Goal: Information Seeking & Learning: Find specific fact

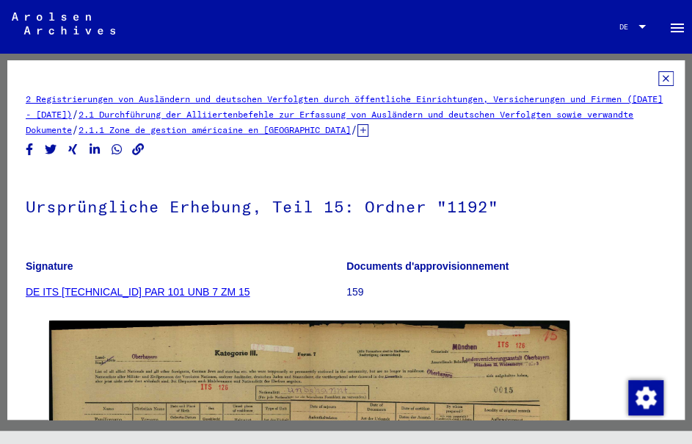
click at [659, 84] on icon at bounding box center [666, 78] width 15 height 15
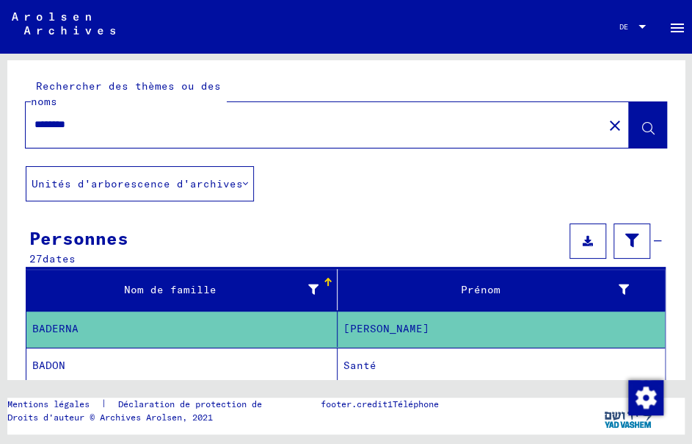
drag, startPoint x: 195, startPoint y: 117, endPoint x: 0, endPoint y: 133, distance: 195.3
click at [0, 133] on div "Rechercher des thèmes ou des noms ******** close Unités d'arborescence d'archiv…" at bounding box center [346, 250] width 692 height 395
type input "**********"
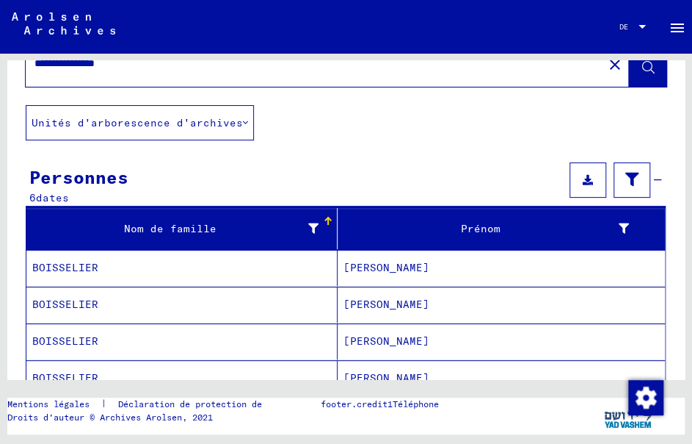
scroll to position [275, 0]
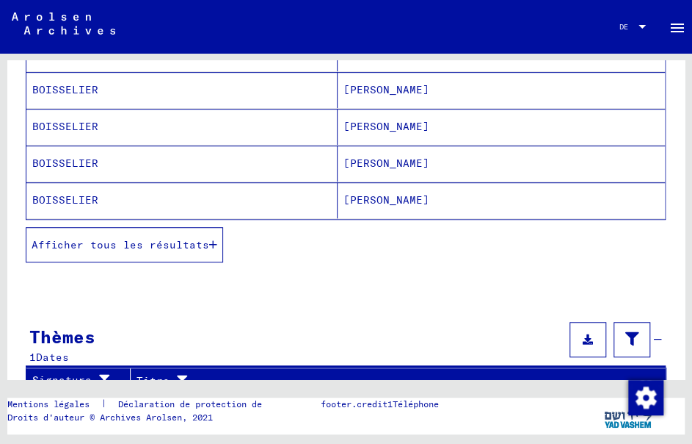
click at [154, 241] on font "Afficher tous les résultats" at bounding box center [121, 244] width 178 height 13
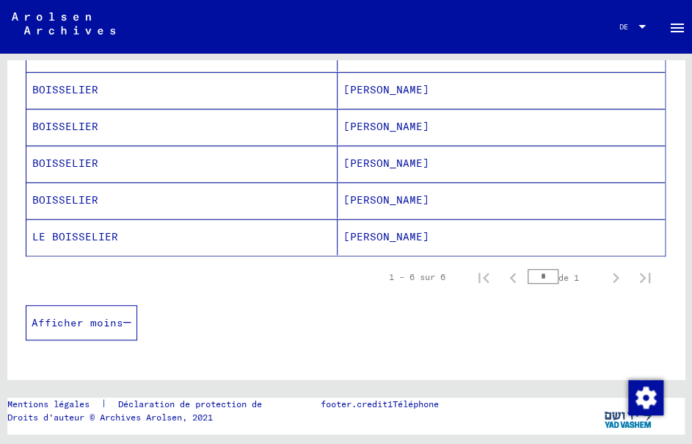
click at [278, 234] on mat-cell "LE BOISSELIER" at bounding box center [181, 237] width 311 height 36
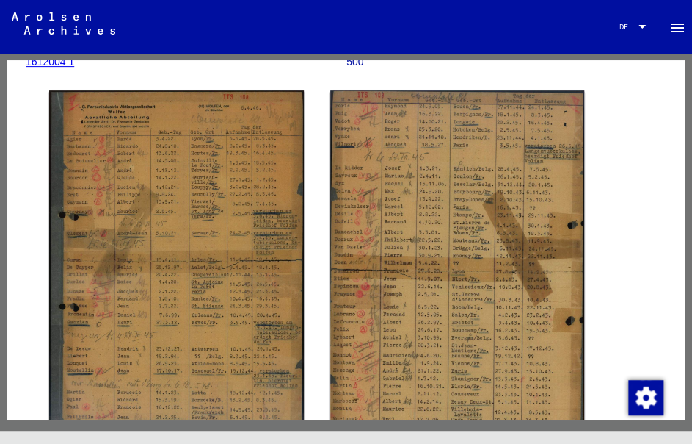
scroll to position [147, 0]
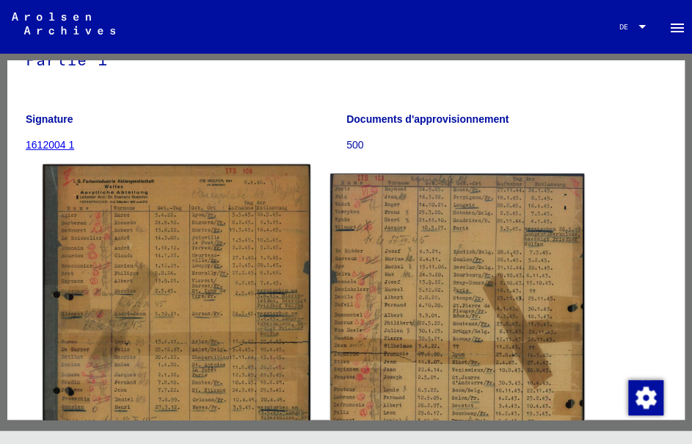
click at [189, 239] on img at bounding box center [176, 343] width 267 height 359
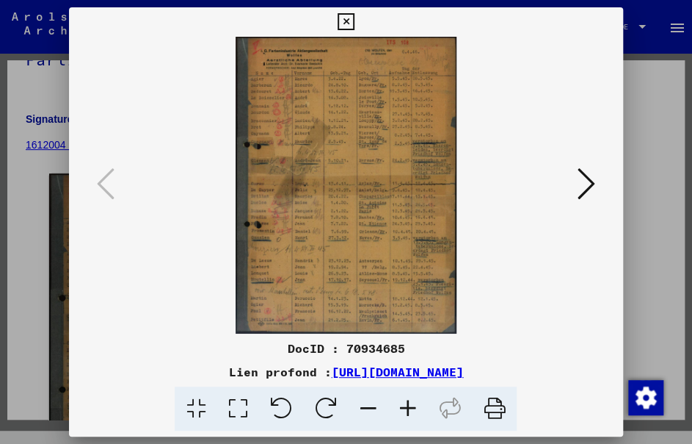
click at [398, 402] on icon at bounding box center [408, 408] width 40 height 45
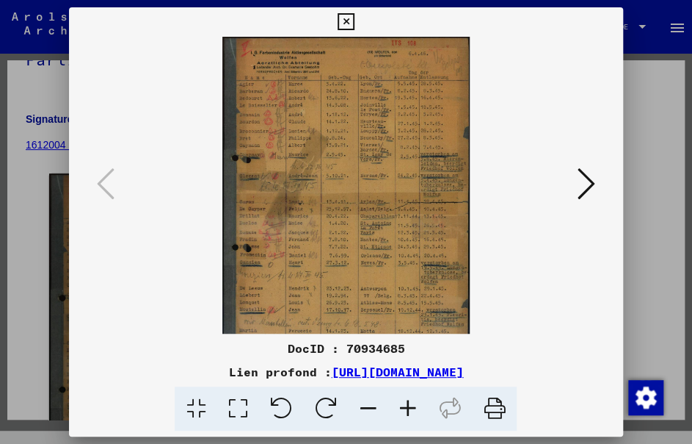
click at [398, 402] on icon at bounding box center [408, 408] width 40 height 45
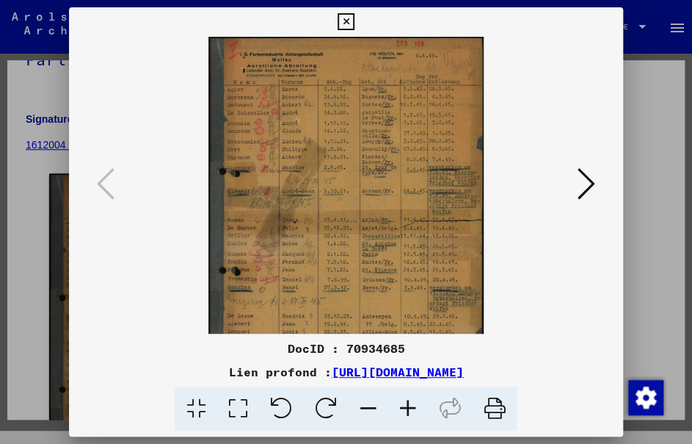
click at [397, 402] on icon at bounding box center [408, 408] width 40 height 45
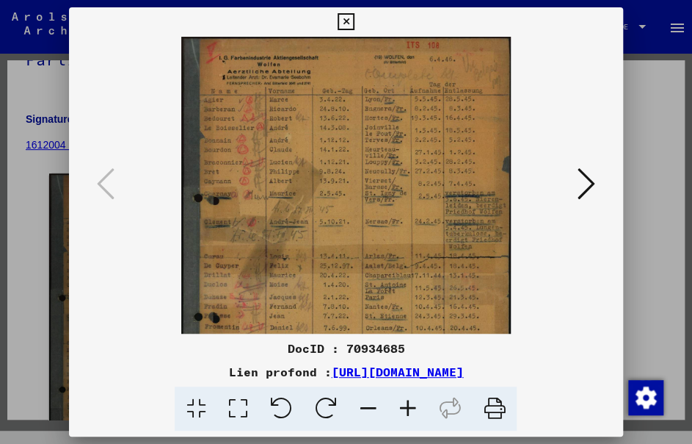
click at [397, 403] on icon at bounding box center [408, 408] width 40 height 45
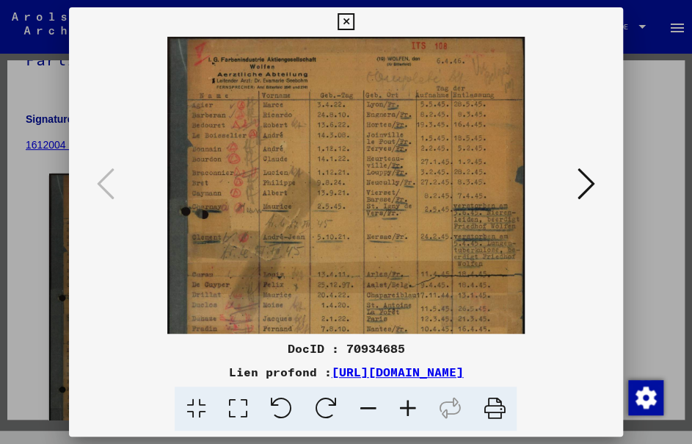
click at [397, 403] on icon at bounding box center [408, 408] width 40 height 45
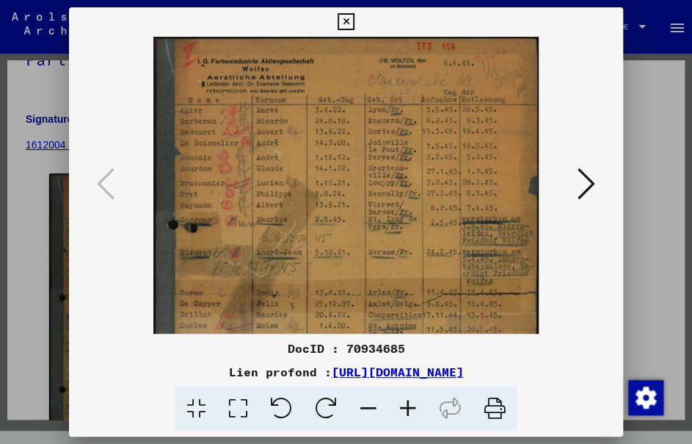
click at [397, 403] on icon at bounding box center [408, 408] width 40 height 45
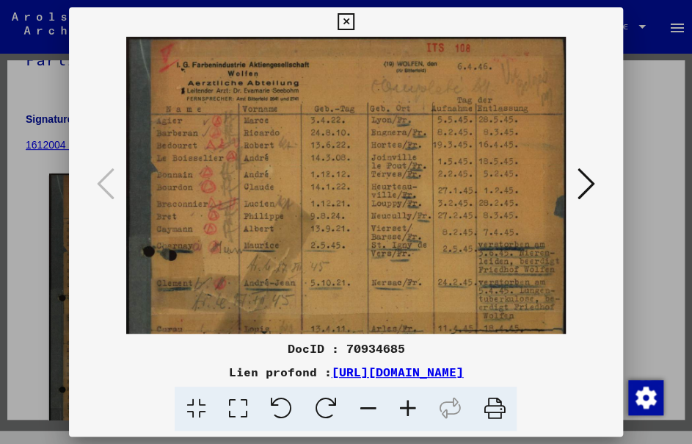
click at [344, 21] on icon at bounding box center [346, 22] width 17 height 18
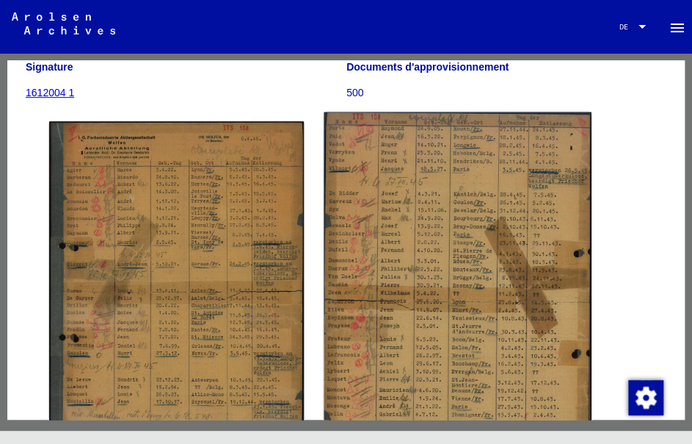
scroll to position [220, 0]
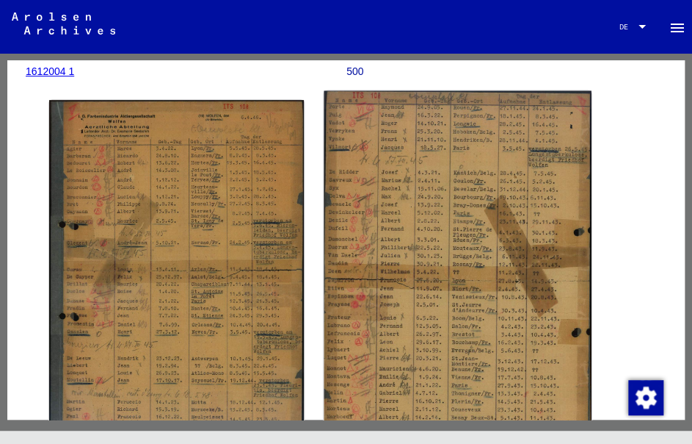
click at [386, 237] on img at bounding box center [457, 279] width 267 height 377
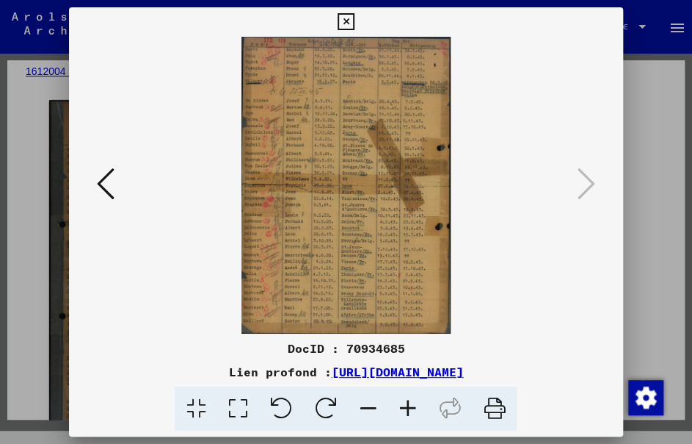
click at [305, 121] on img at bounding box center [346, 185] width 454 height 297
click at [405, 399] on icon at bounding box center [408, 408] width 40 height 45
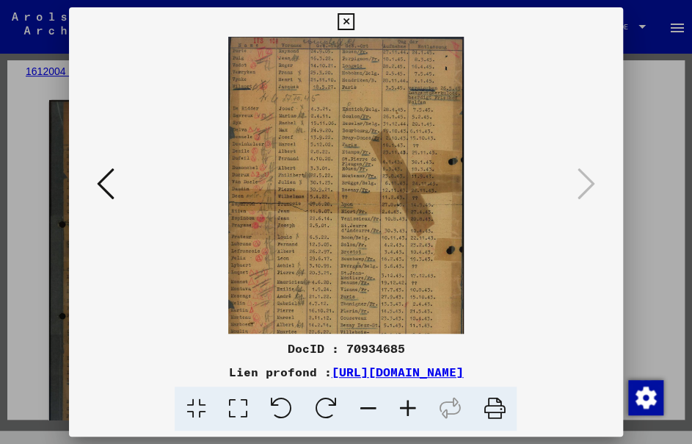
click at [405, 399] on icon at bounding box center [408, 408] width 40 height 45
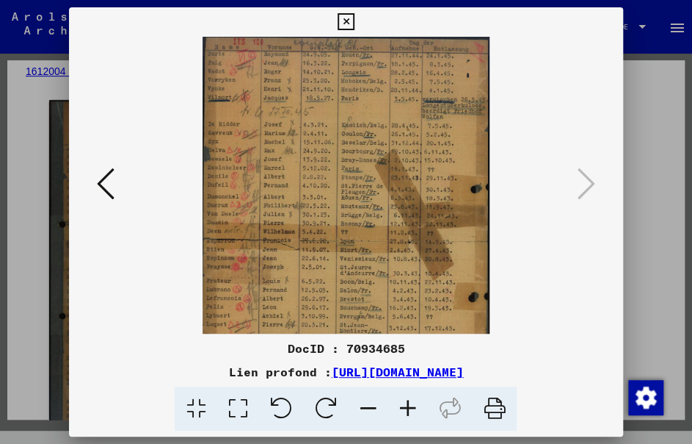
click at [405, 399] on icon at bounding box center [408, 408] width 40 height 45
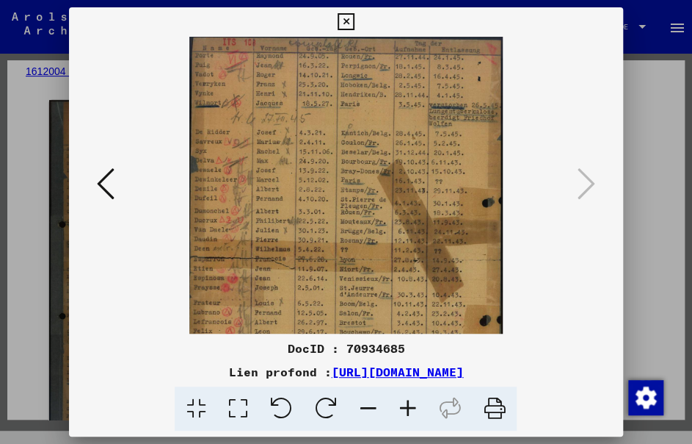
click at [405, 399] on icon at bounding box center [408, 408] width 40 height 45
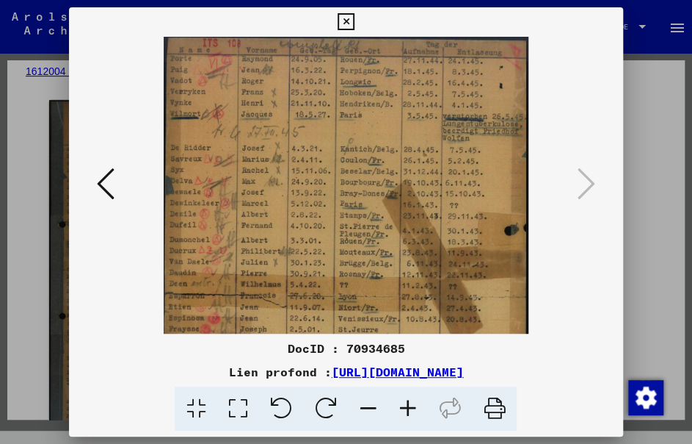
click at [405, 399] on icon at bounding box center [408, 408] width 40 height 45
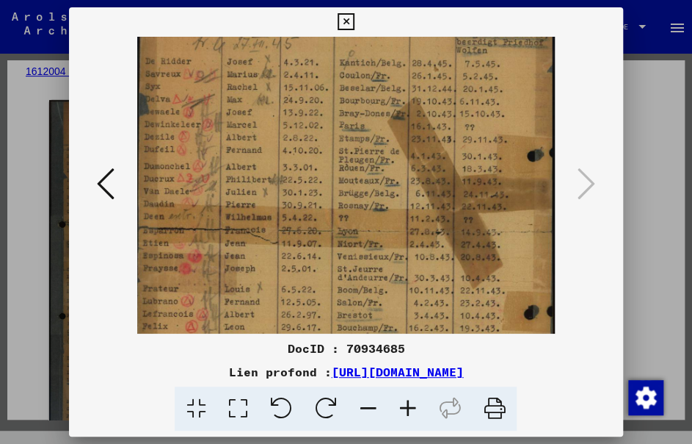
drag, startPoint x: 220, startPoint y: 233, endPoint x: 225, endPoint y: 131, distance: 102.2
click at [225, 131] on img at bounding box center [346, 230] width 418 height 590
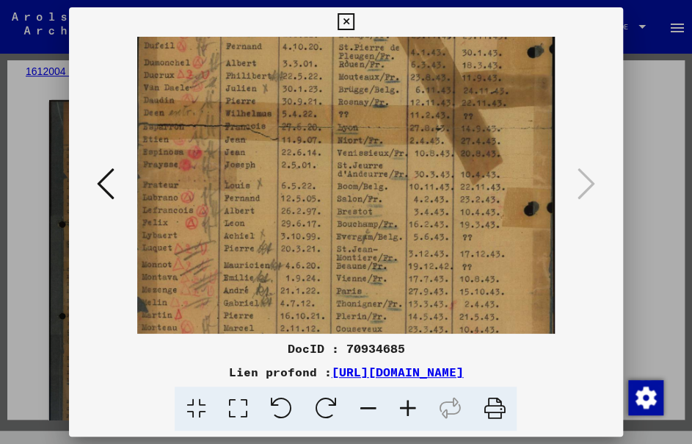
drag, startPoint x: 220, startPoint y: 200, endPoint x: 229, endPoint y: 125, distance: 76.1
click at [234, 88] on img at bounding box center [346, 126] width 418 height 590
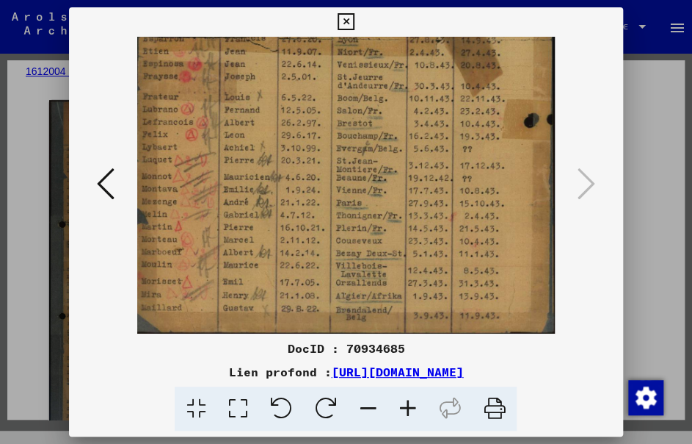
drag, startPoint x: 252, startPoint y: 131, endPoint x: 270, endPoint y: 59, distance: 74.3
click at [270, 59] on img at bounding box center [346, 38] width 418 height 590
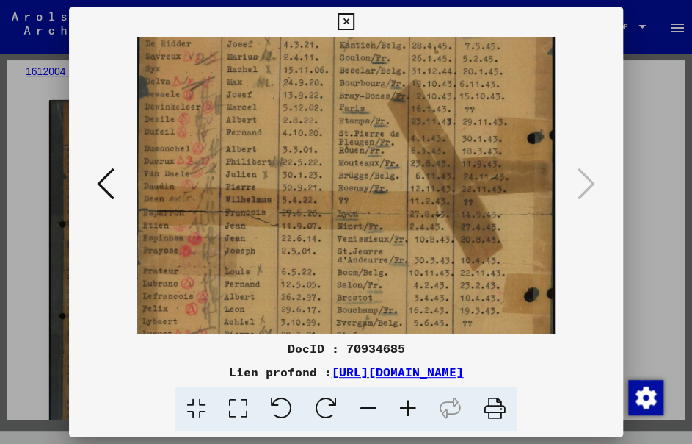
drag, startPoint x: 243, startPoint y: 297, endPoint x: 250, endPoint y: 191, distance: 106.0
click at [242, 337] on div "DocID : 70934685 Lien profond : [URL][DOMAIN_NAME]" at bounding box center [346, 219] width 554 height 424
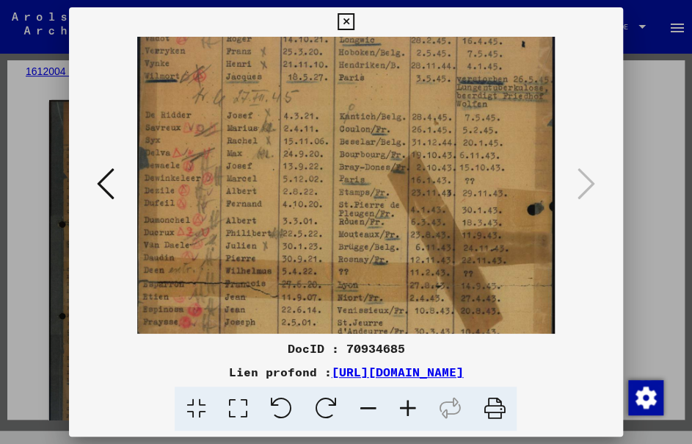
scroll to position [0, 0]
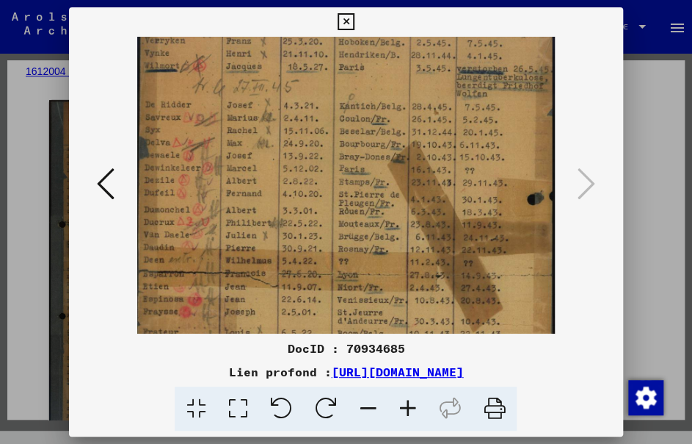
drag, startPoint x: 244, startPoint y: 148, endPoint x: 248, endPoint y: 188, distance: 40.6
click at [248, 188] on img at bounding box center [346, 273] width 418 height 590
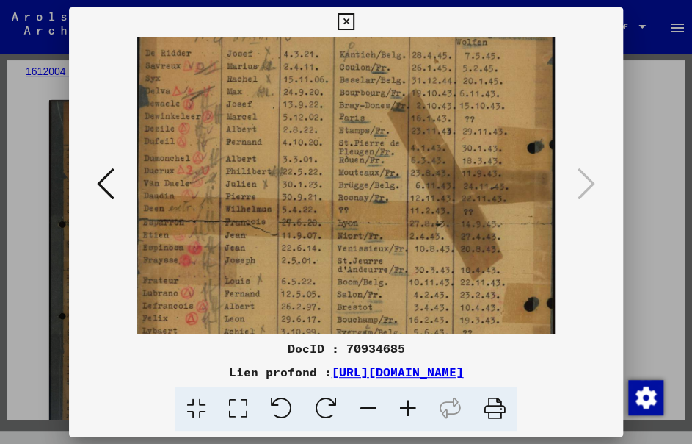
drag, startPoint x: 253, startPoint y: 231, endPoint x: 257, endPoint y: 179, distance: 51.6
click at [257, 179] on img at bounding box center [346, 222] width 418 height 590
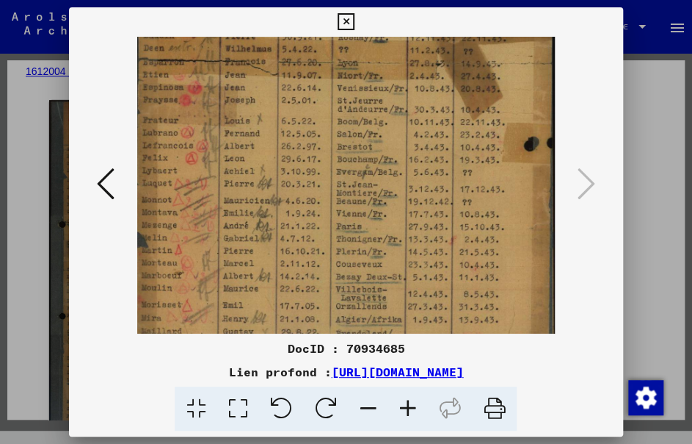
drag, startPoint x: 262, startPoint y: 227, endPoint x: 330, endPoint y: 68, distance: 172.4
click at [330, 68] on img at bounding box center [346, 61] width 418 height 590
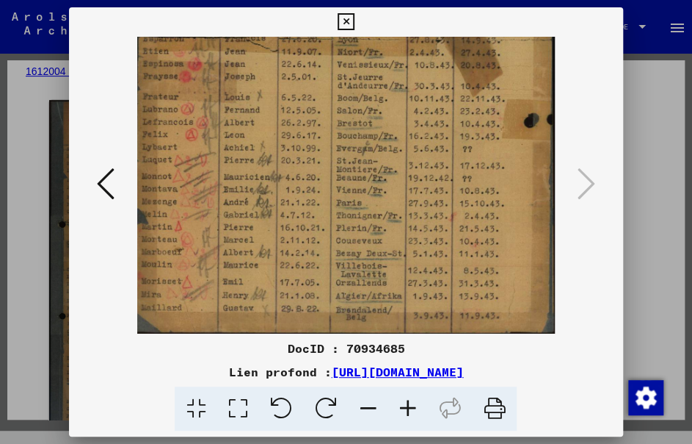
drag, startPoint x: 276, startPoint y: 120, endPoint x: 289, endPoint y: 76, distance: 46.0
click at [289, 76] on img at bounding box center [346, 38] width 418 height 590
click at [343, 19] on icon at bounding box center [346, 22] width 17 height 18
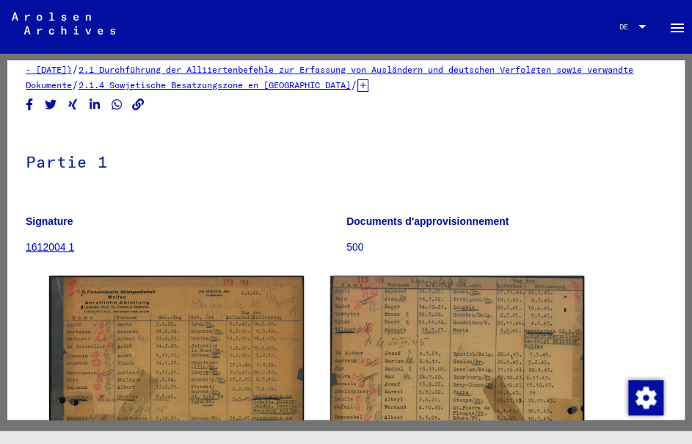
scroll to position [0, 0]
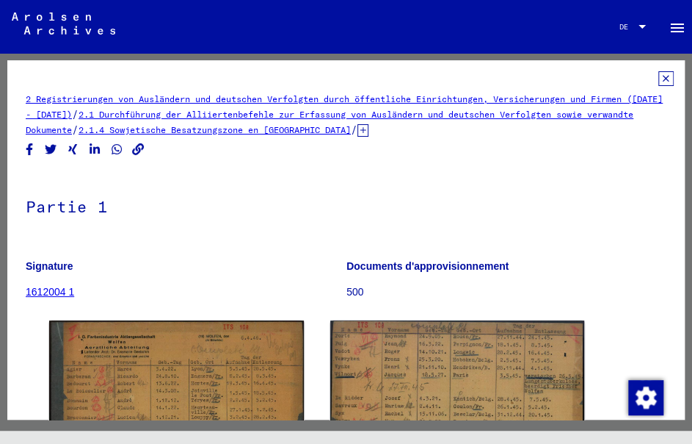
click at [659, 78] on icon at bounding box center [666, 78] width 15 height 15
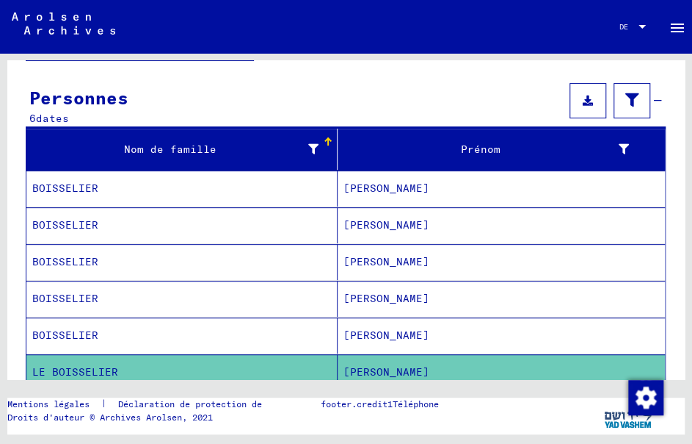
scroll to position [147, 0]
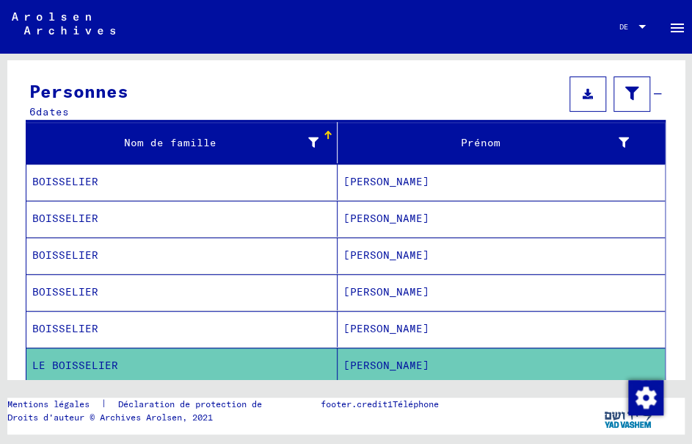
click at [156, 322] on mat-cell "BOISSELIER" at bounding box center [181, 329] width 311 height 36
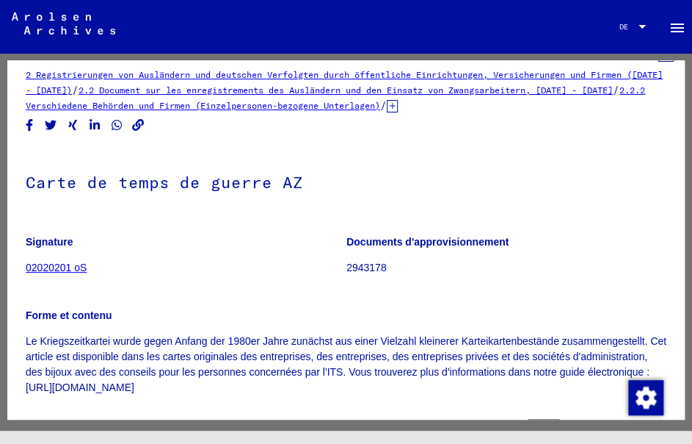
scroll to position [441, 0]
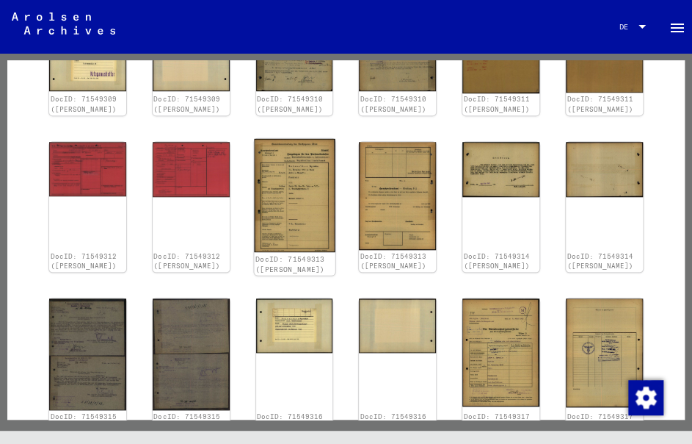
click at [281, 209] on img at bounding box center [294, 195] width 81 height 113
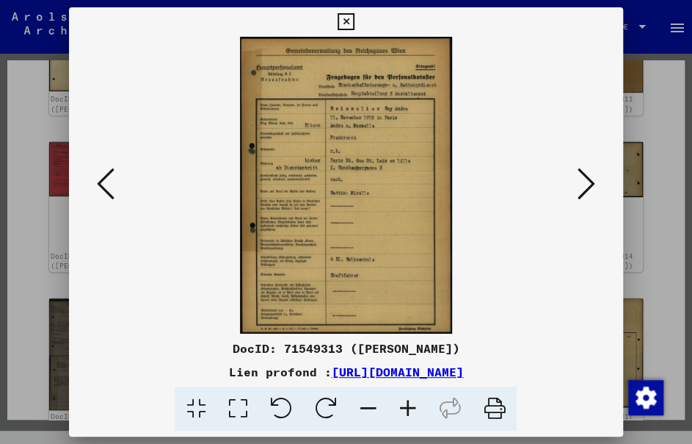
click at [347, 22] on icon at bounding box center [346, 22] width 17 height 18
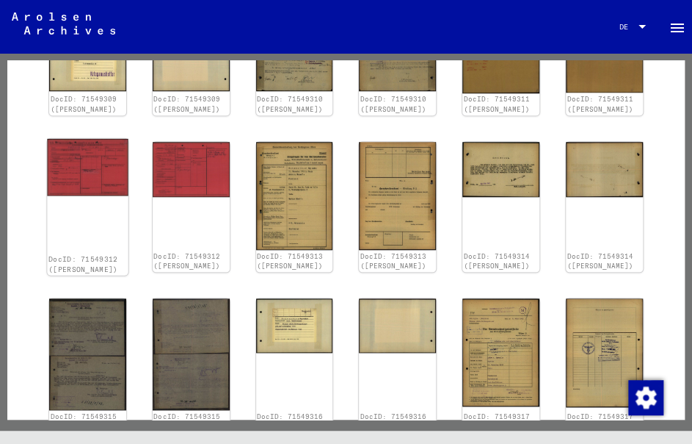
click at [97, 190] on img at bounding box center [87, 167] width 81 height 57
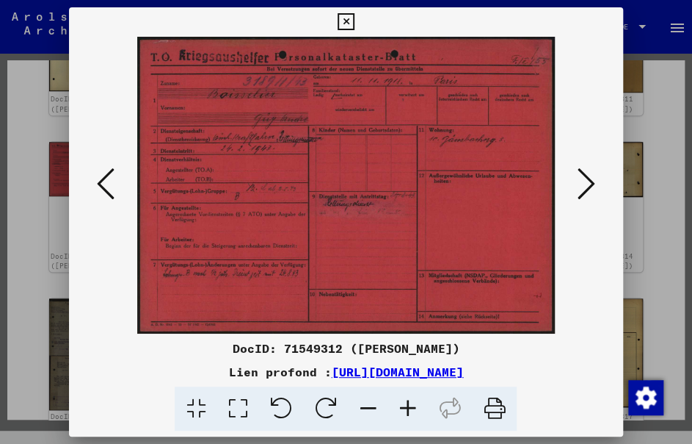
click at [347, 19] on icon at bounding box center [346, 22] width 17 height 18
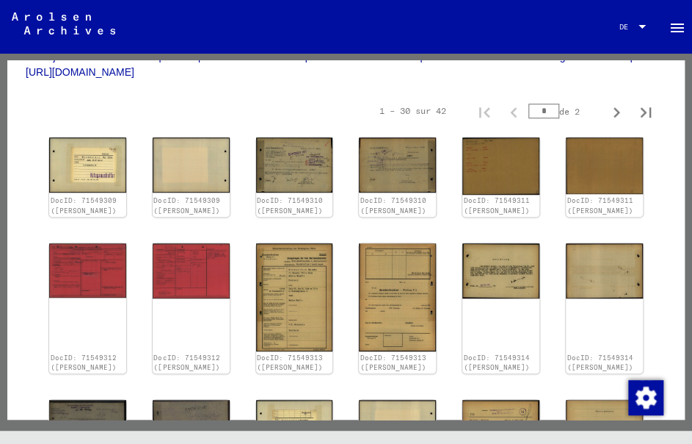
scroll to position [220, 0]
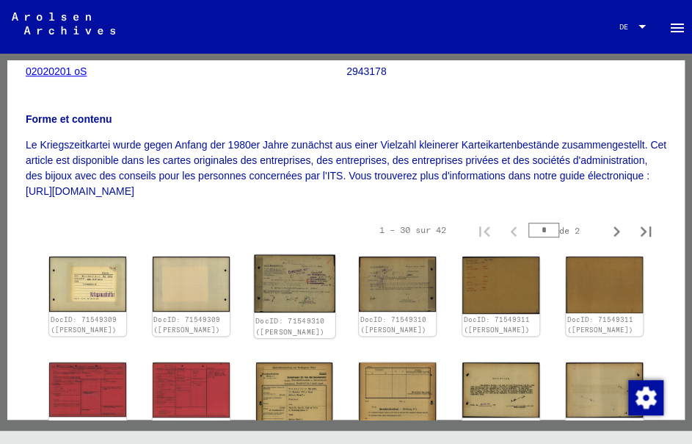
click at [285, 276] on img at bounding box center [294, 284] width 81 height 58
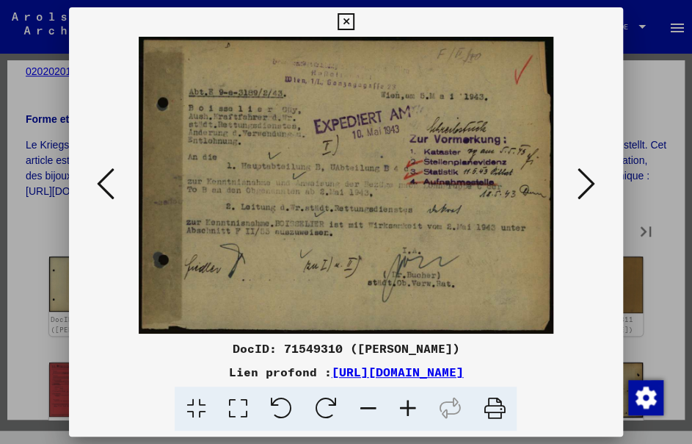
click at [349, 12] on button at bounding box center [346, 21] width 26 height 29
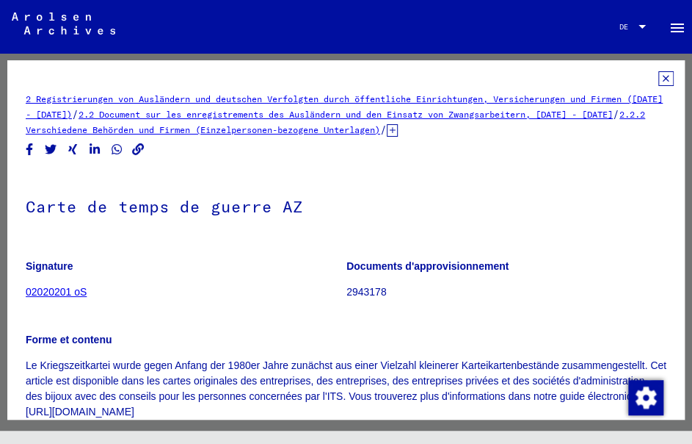
scroll to position [0, 0]
click at [659, 80] on icon at bounding box center [666, 78] width 15 height 15
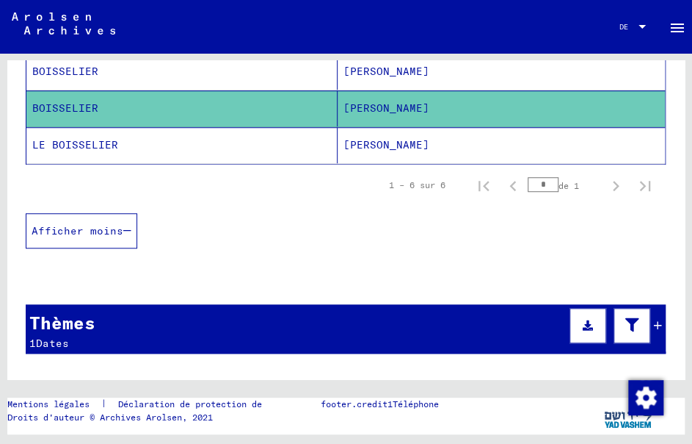
scroll to position [220, 0]
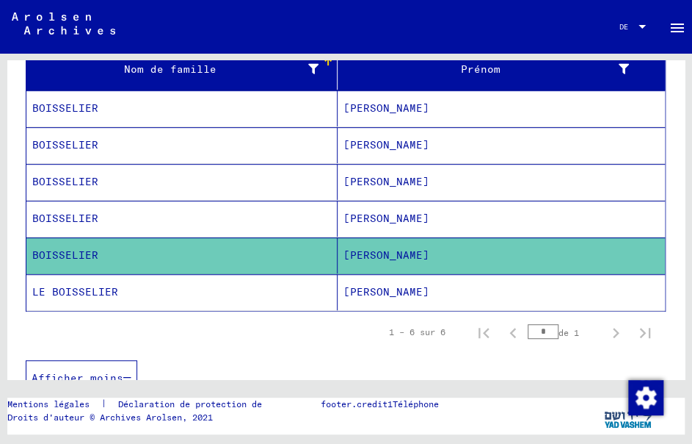
click at [325, 211] on mat-cell "BOISSELIER" at bounding box center [181, 218] width 311 height 36
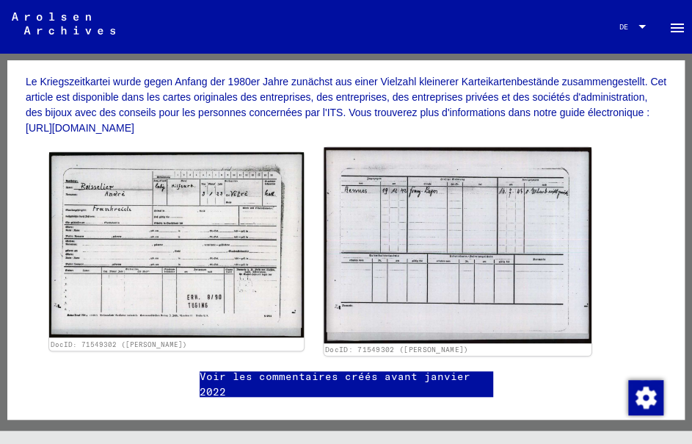
scroll to position [294, 0]
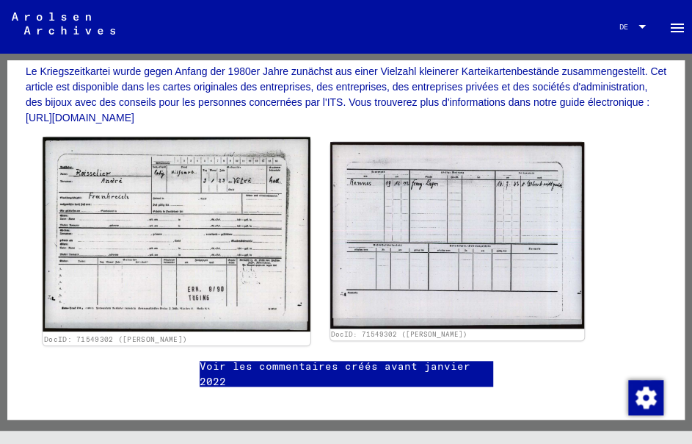
click at [187, 177] on img at bounding box center [176, 234] width 267 height 195
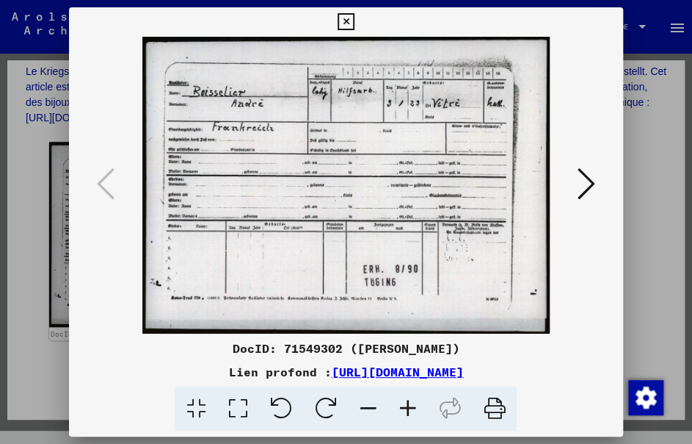
click at [353, 18] on icon at bounding box center [346, 22] width 17 height 18
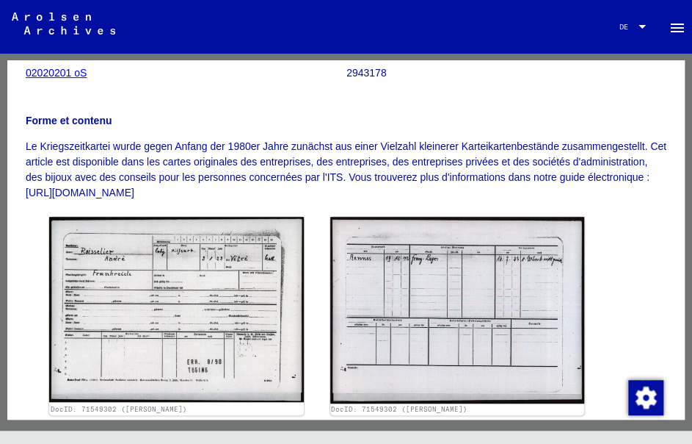
scroll to position [0, 0]
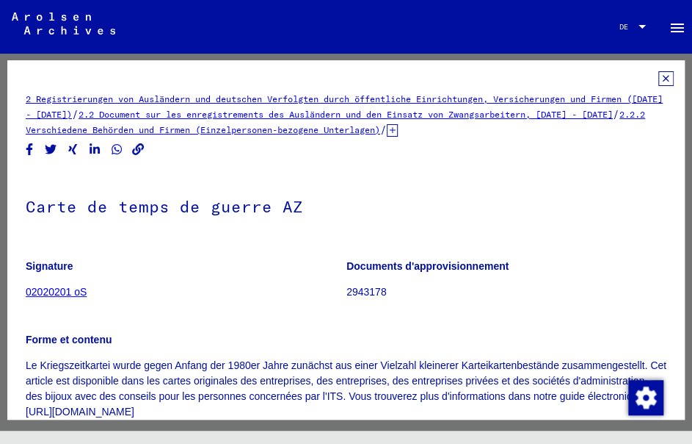
click at [659, 74] on icon at bounding box center [666, 78] width 15 height 15
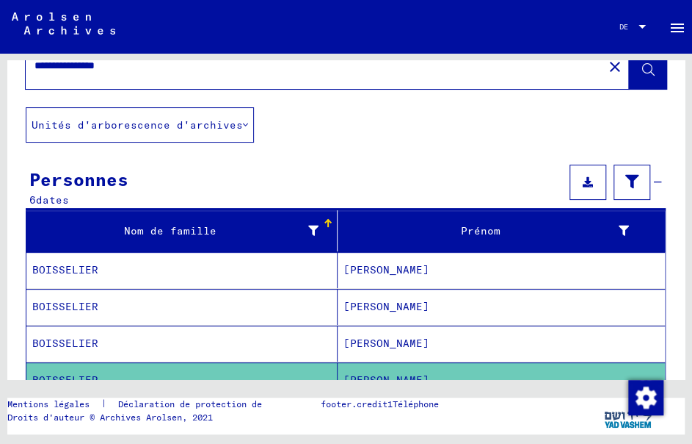
scroll to position [147, 0]
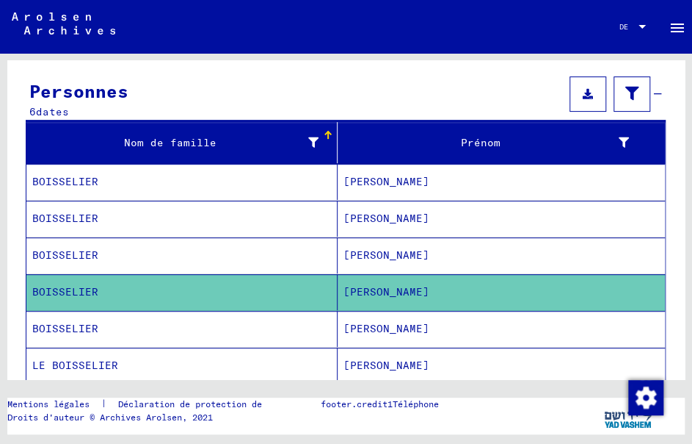
click at [344, 251] on font "[PERSON_NAME]" at bounding box center [387, 254] width 86 height 13
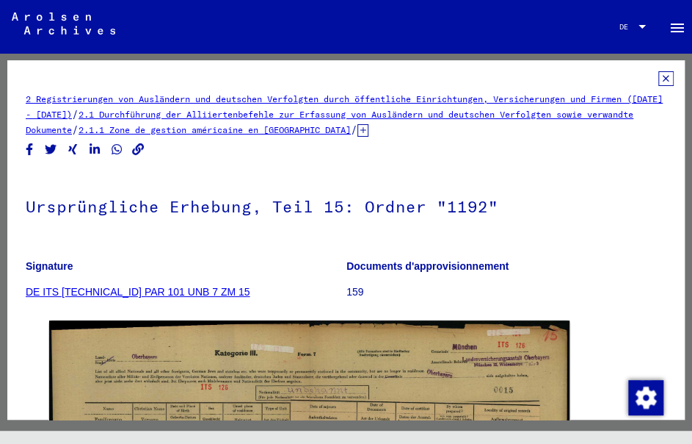
click at [659, 72] on icon at bounding box center [666, 78] width 15 height 15
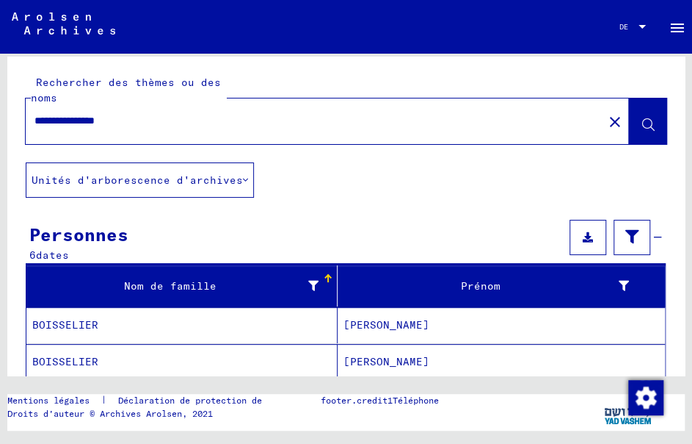
drag, startPoint x: 173, startPoint y: 126, endPoint x: -275, endPoint y: 113, distance: 448.2
click at [0, 113] on html "**********" at bounding box center [346, 222] width 692 height 444
